Goal: Task Accomplishment & Management: Use online tool/utility

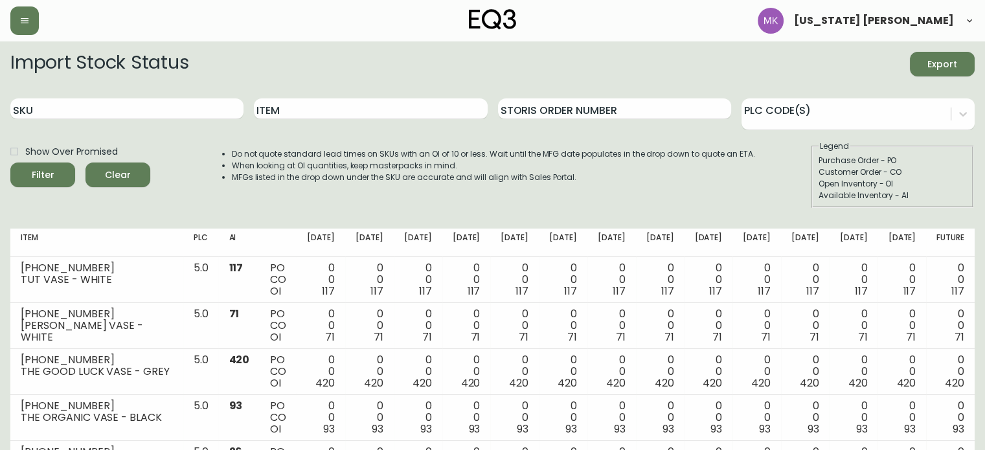
click at [190, 125] on div "SKU" at bounding box center [126, 109] width 233 height 42
click at [192, 117] on input "SKU" at bounding box center [126, 108] width 233 height 21
click at [187, 109] on input "SKU" at bounding box center [126, 108] width 233 height 21
paste input "3070-405-13-A"
click at [10, 163] on button "Filter" at bounding box center [42, 175] width 65 height 25
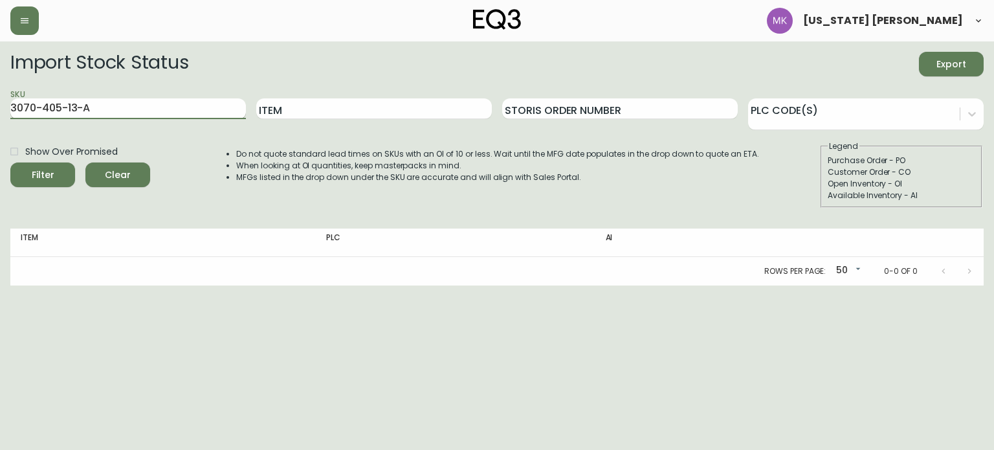
click at [187, 109] on input "3070-405-13-A" at bounding box center [128, 108] width 236 height 21
type input "3070-405-13-A"
click at [10, 163] on button "Filter" at bounding box center [42, 175] width 65 height 25
drag, startPoint x: 106, startPoint y: 106, endPoint x: 0, endPoint y: 69, distance: 111.6
click at [0, 69] on main "Import Stock Status Export SKU 3070-405-13-A Item Storis Order Number PLC Code(…" at bounding box center [497, 163] width 994 height 244
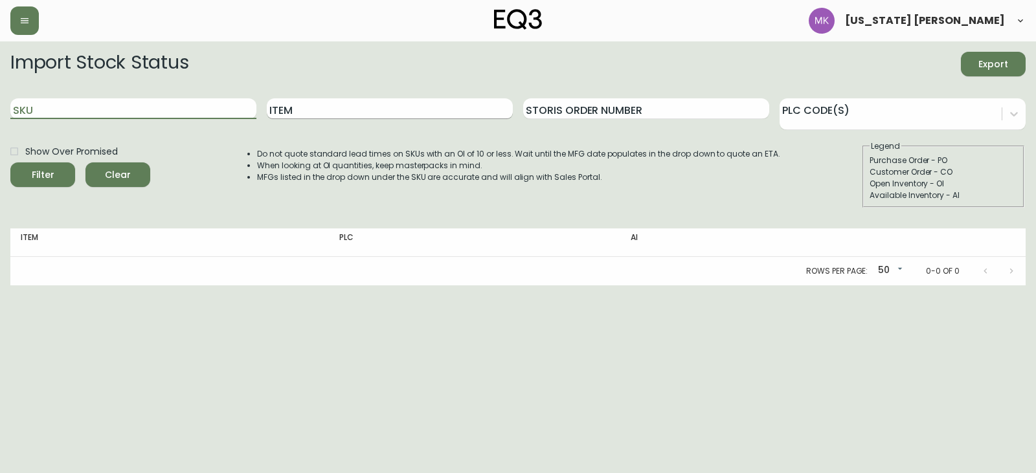
click at [298, 111] on input "Item" at bounding box center [390, 108] width 246 height 21
type input "replay"
click at [10, 163] on button "Filter" at bounding box center [42, 175] width 65 height 25
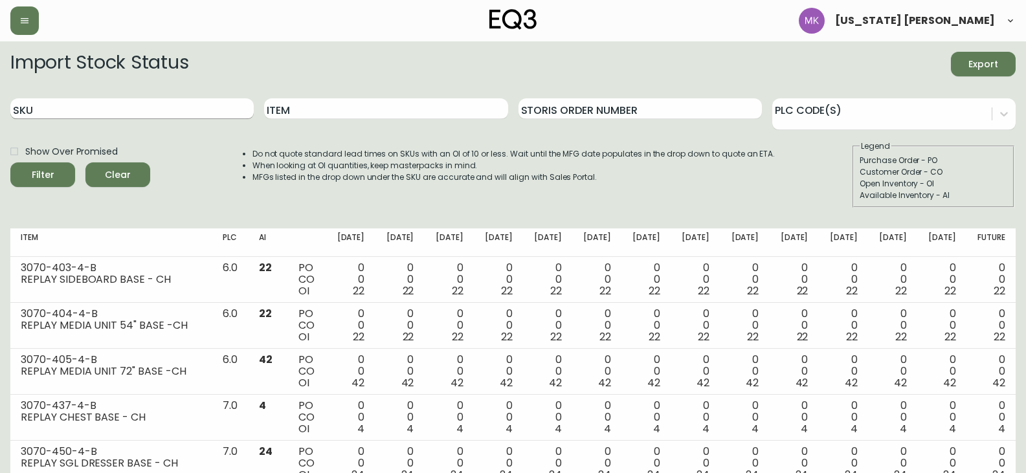
click at [84, 107] on input "SKU" at bounding box center [131, 108] width 243 height 21
paste input "3070-404-13-A"
click at [10, 163] on button "Filter" at bounding box center [42, 175] width 65 height 25
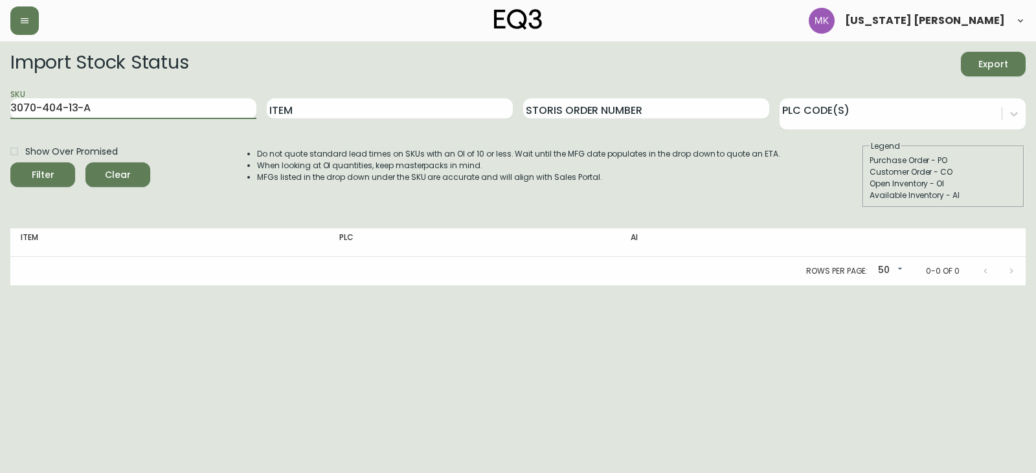
drag, startPoint x: 97, startPoint y: 115, endPoint x: -146, endPoint y: 100, distance: 243.3
click at [0, 100] on html "[US_STATE] [PERSON_NAME] Import Stock Status Export SKU 3070-404-13-A Item Stor…" at bounding box center [518, 143] width 1036 height 286
paste input "4-B"
type input "3070-404-4-B"
click at [10, 163] on button "Filter" at bounding box center [42, 175] width 65 height 25
